Goal: Information Seeking & Learning: Learn about a topic

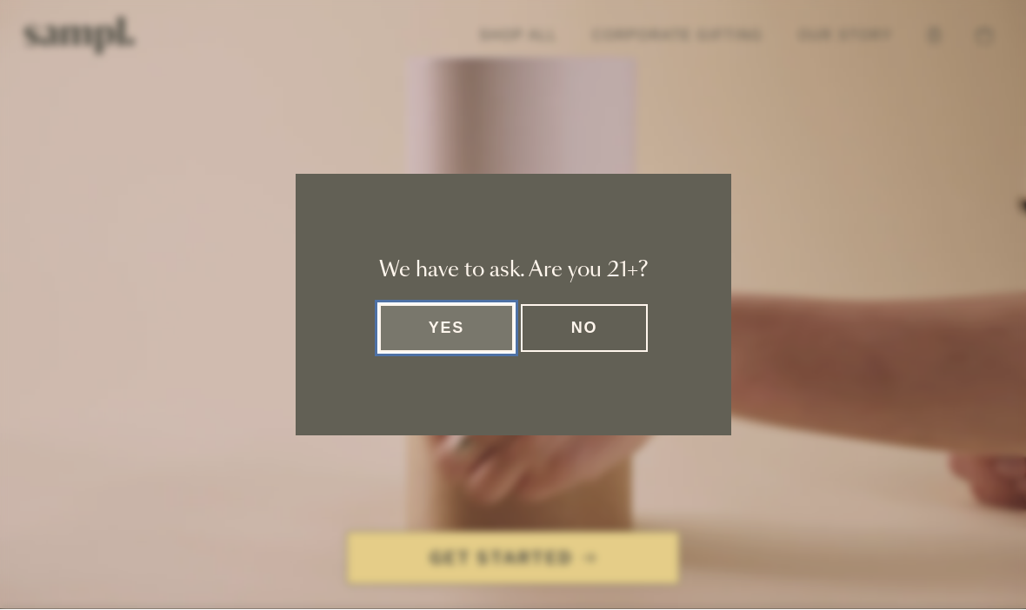
click at [467, 311] on button "Yes" at bounding box center [447, 329] width 136 height 48
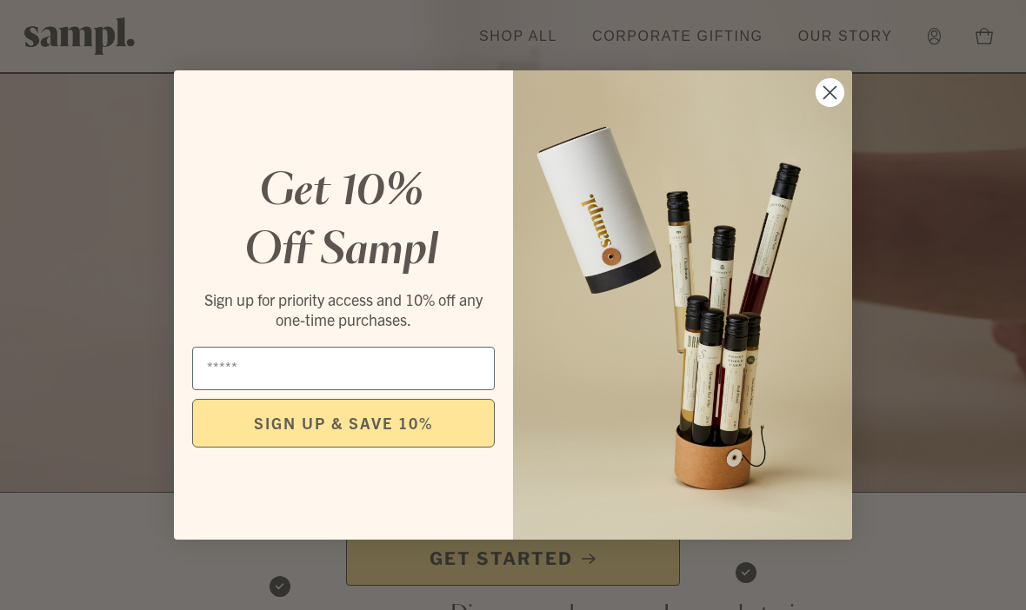
scroll to position [176, 0]
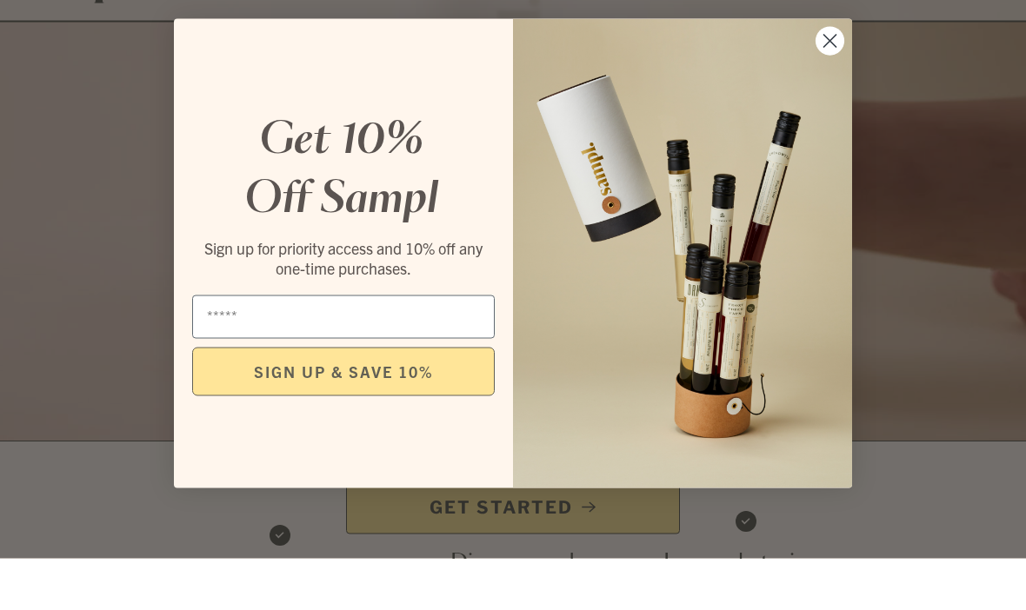
click at [819, 78] on circle "Close dialog" at bounding box center [829, 92] width 29 height 29
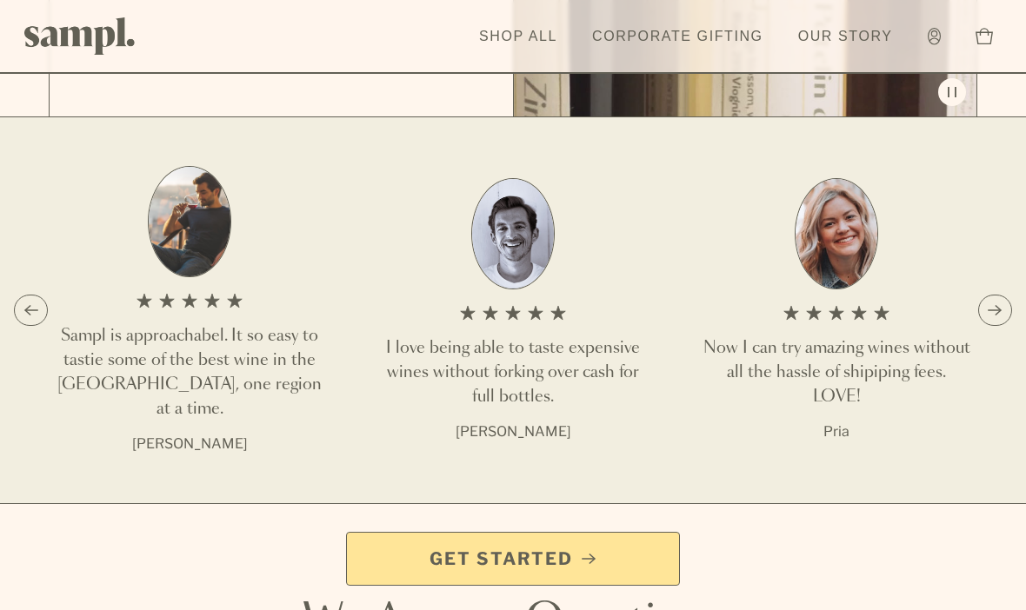
scroll to position [2159, 0]
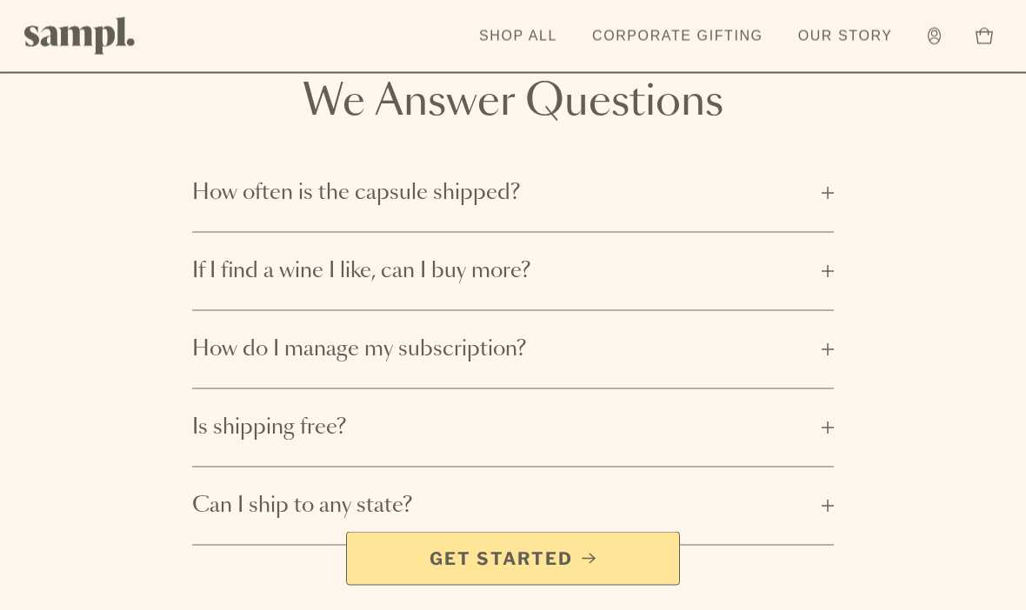
click at [822, 165] on button "How often is the capsule shipped?" at bounding box center [513, 194] width 642 height 76
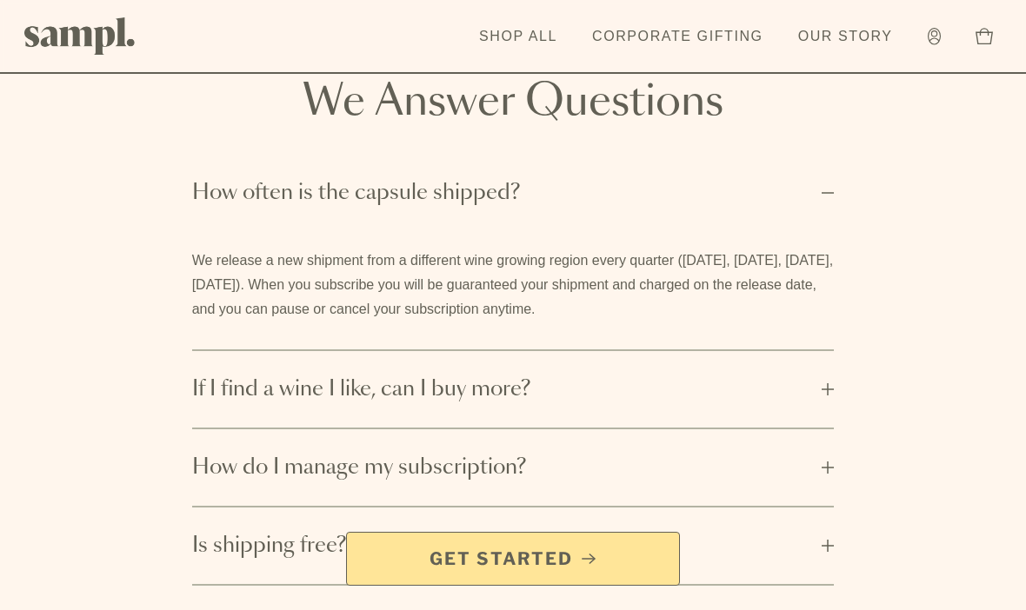
click at [805, 181] on span "How often is the capsule shipped?" at bounding box center [502, 193] width 620 height 28
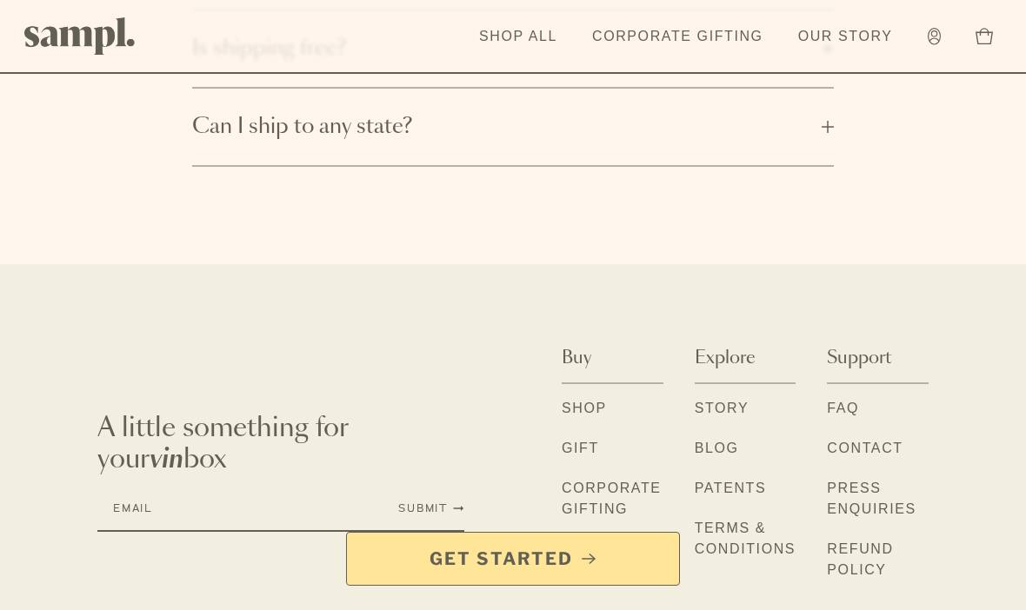
scroll to position [3040, 0]
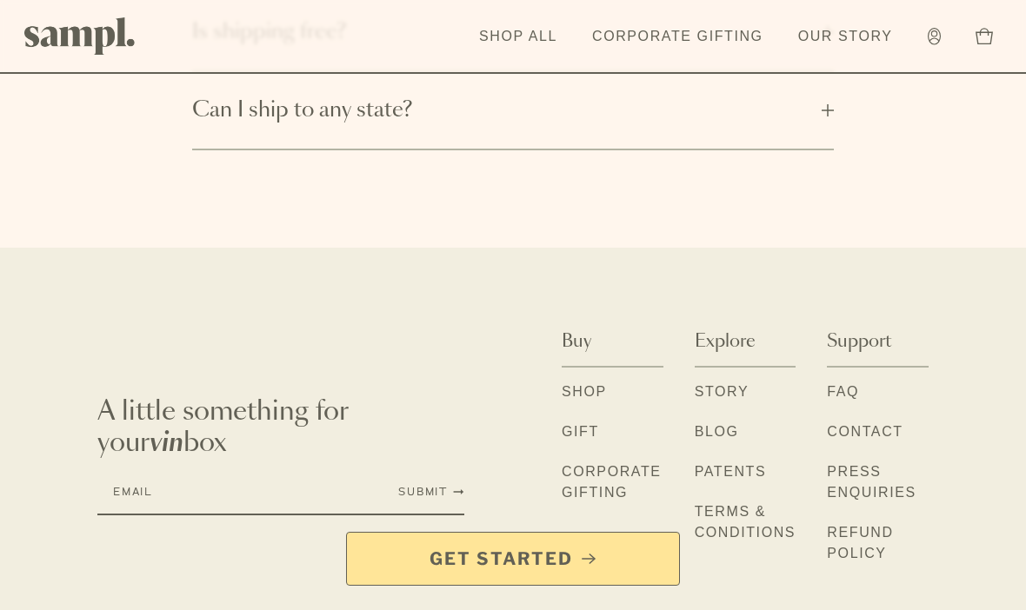
click at [744, 462] on link "Patents" at bounding box center [730, 473] width 72 height 23
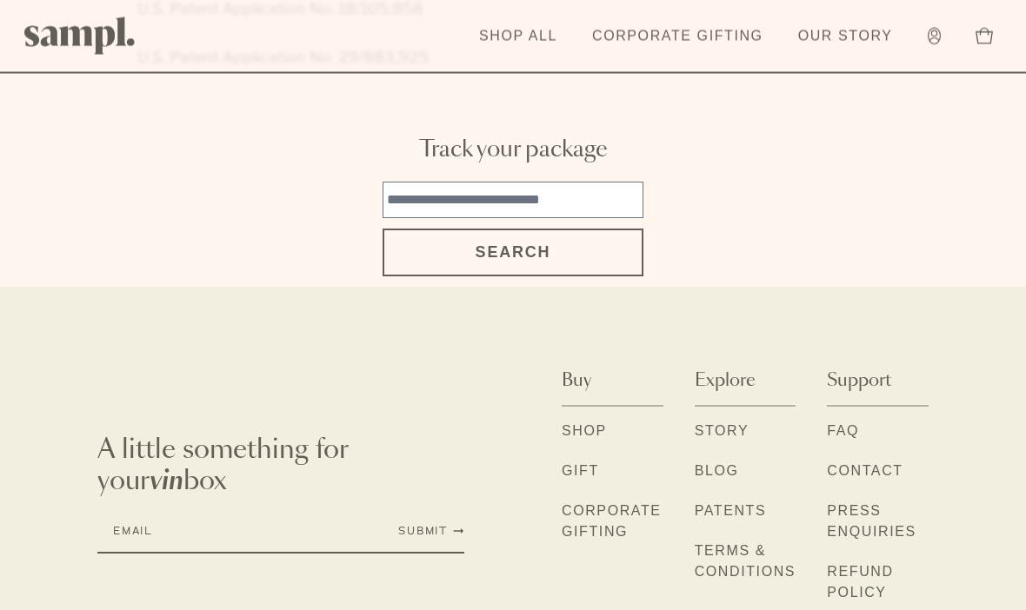
scroll to position [463, 0]
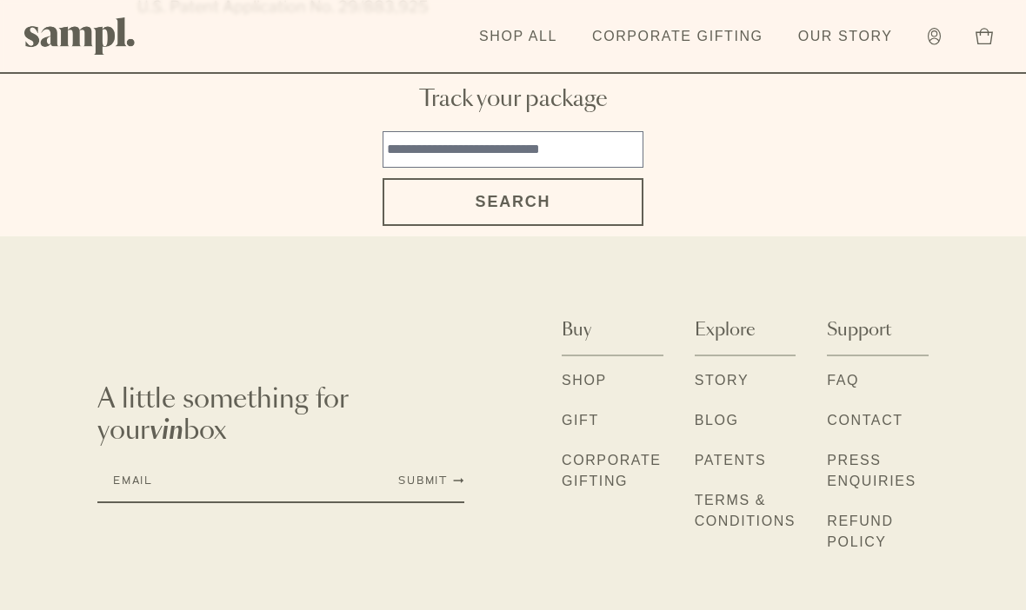
click at [740, 370] on link "Story" at bounding box center [721, 381] width 55 height 23
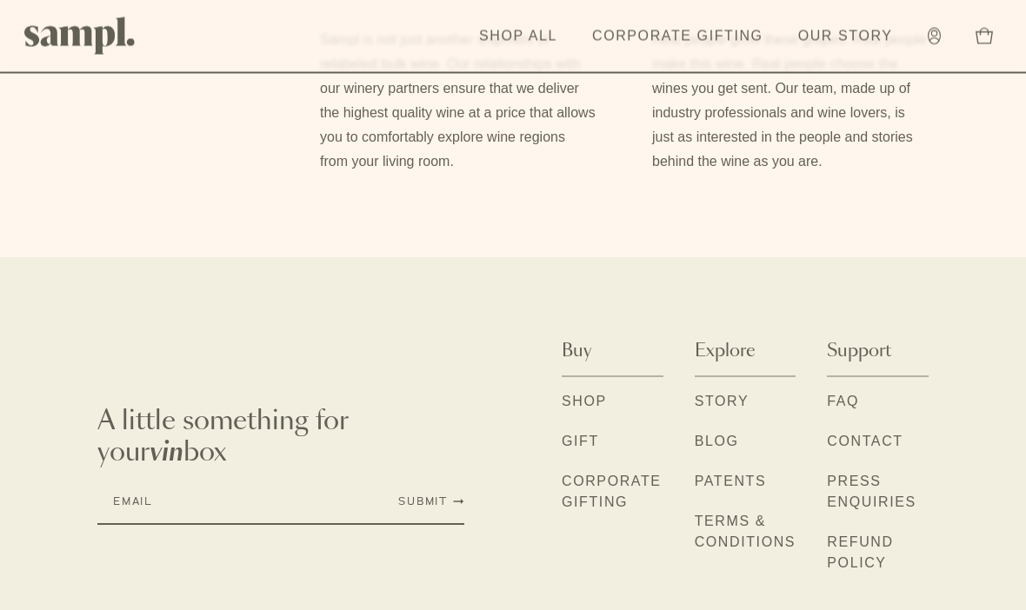
scroll to position [1758, 0]
click at [881, 559] on link "Refund Policy" at bounding box center [878, 553] width 102 height 43
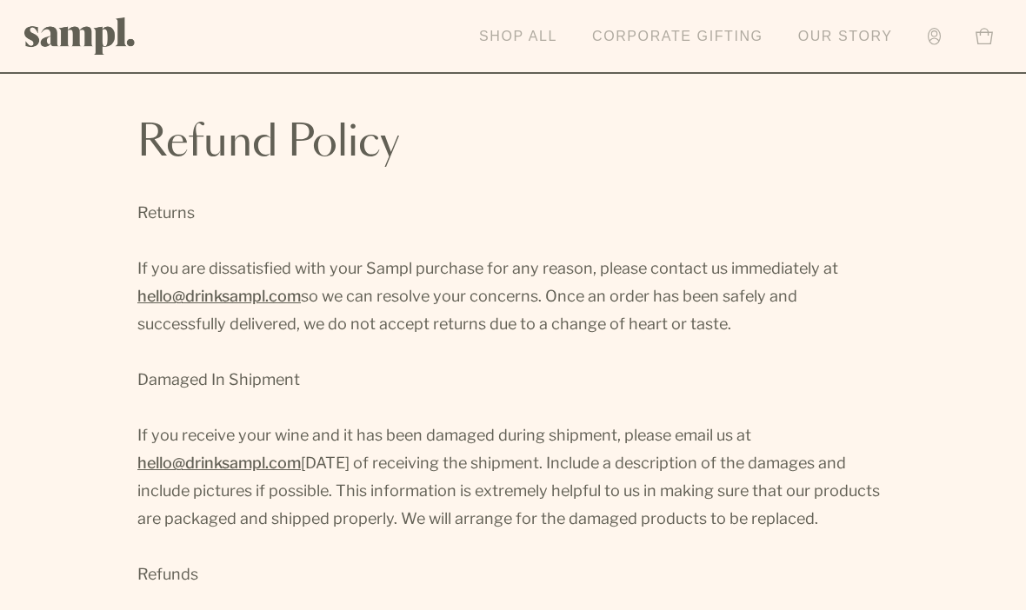
click at [869, 28] on link "Our Story" at bounding box center [845, 36] width 112 height 38
